Goal: Information Seeking & Learning: Learn about a topic

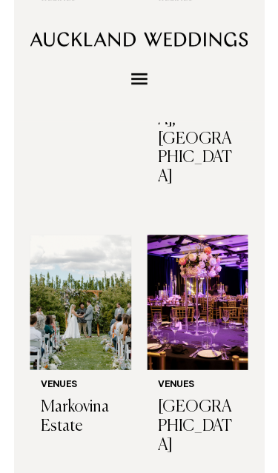
scroll to position [1342, 0]
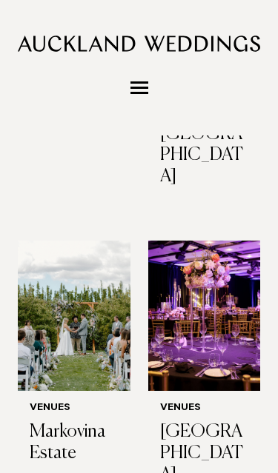
click at [74, 421] on h3 "Markovina Estate" at bounding box center [74, 442] width 89 height 43
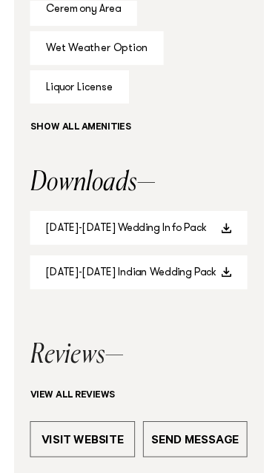
scroll to position [1157, 0]
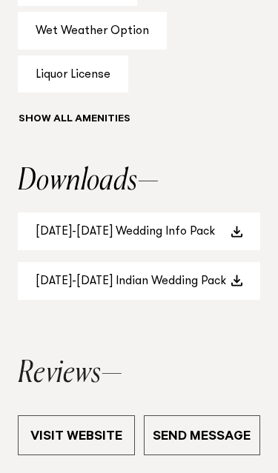
click at [239, 238] on span at bounding box center [236, 232] width 12 height 12
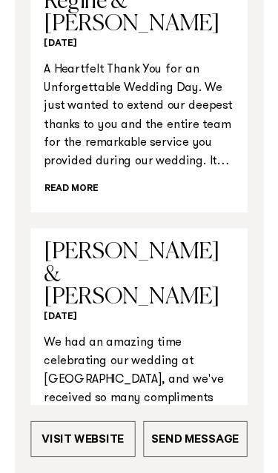
scroll to position [1667, 0]
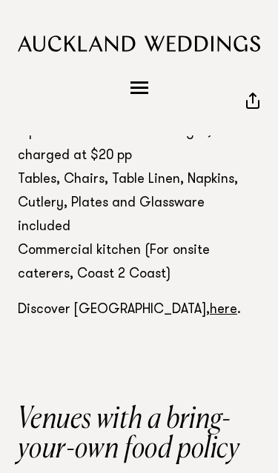
scroll to position [7028, 0]
